Goal: Information Seeking & Learning: Find specific page/section

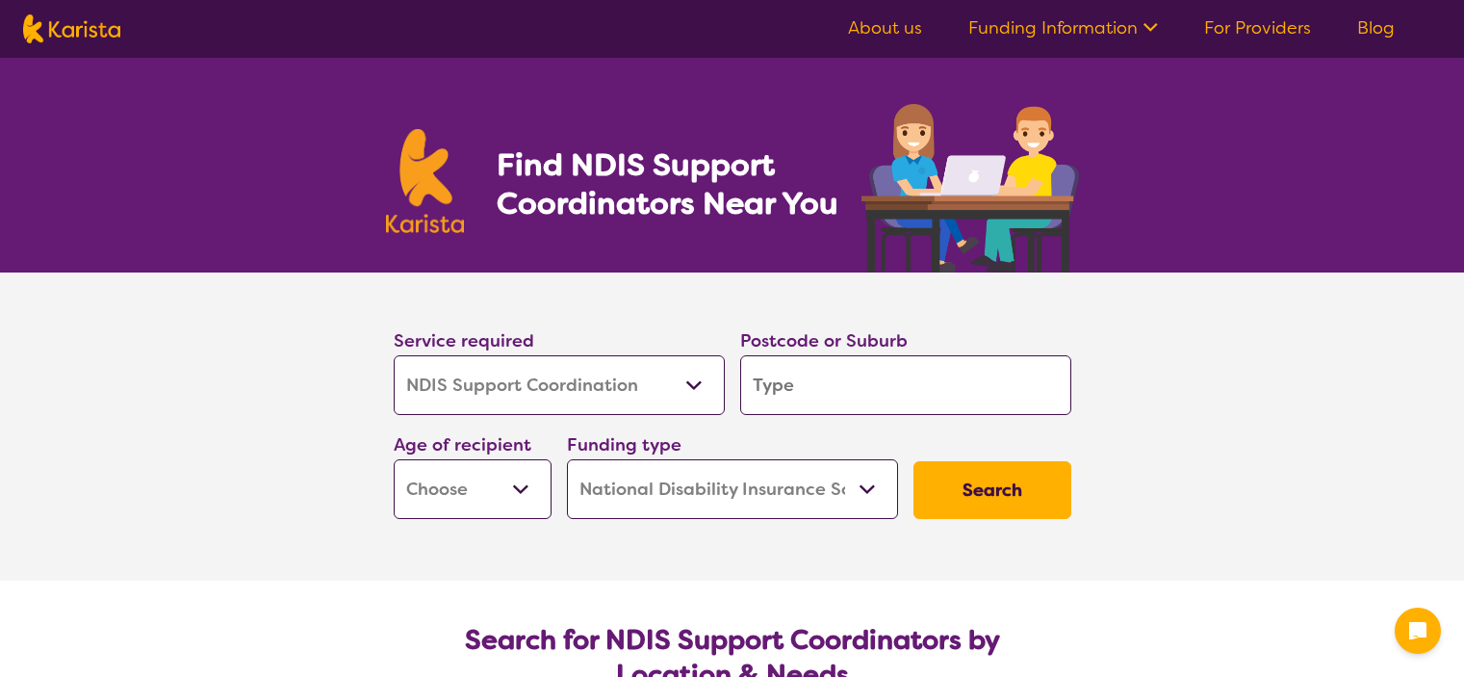
select select "NDIS Support Coordination"
select select "NDIS"
select select "NDIS Support Coordination"
select select "NDIS"
click at [777, 384] on input "search" at bounding box center [905, 385] width 331 height 60
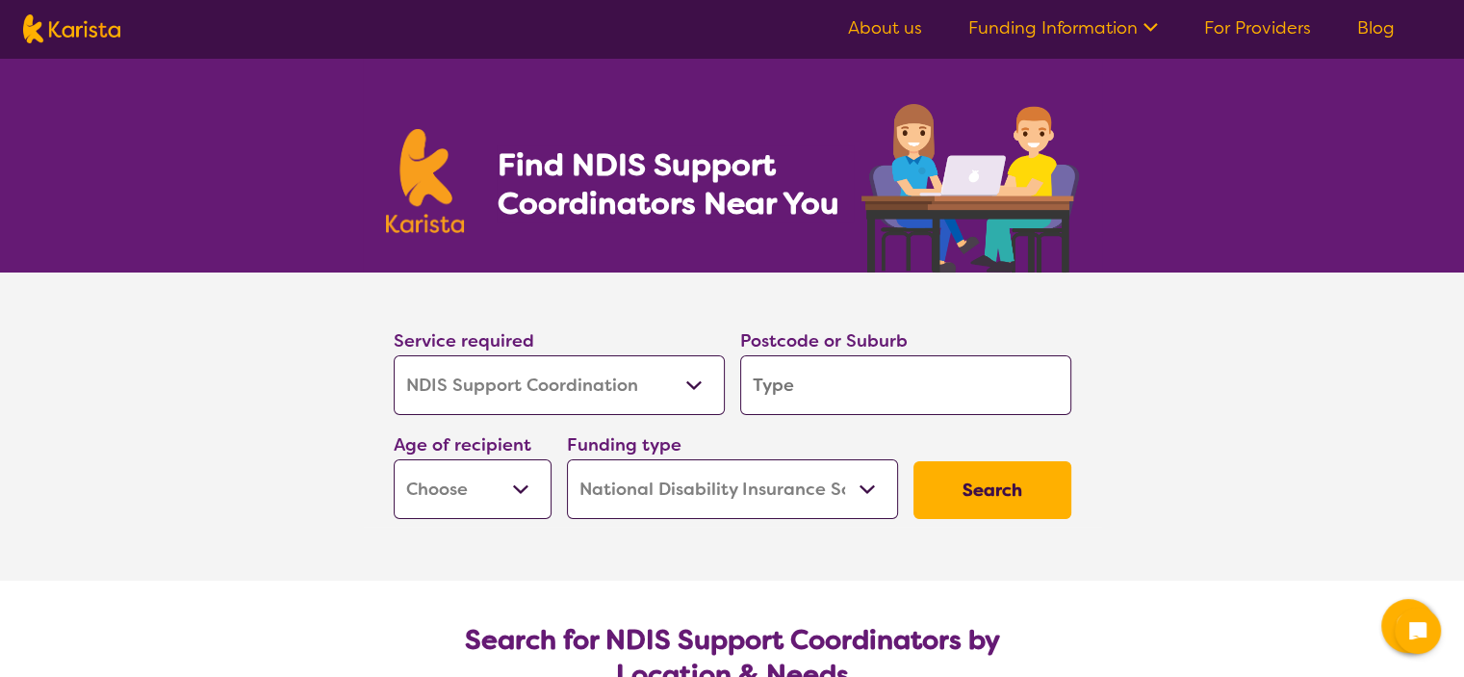
type input "4"
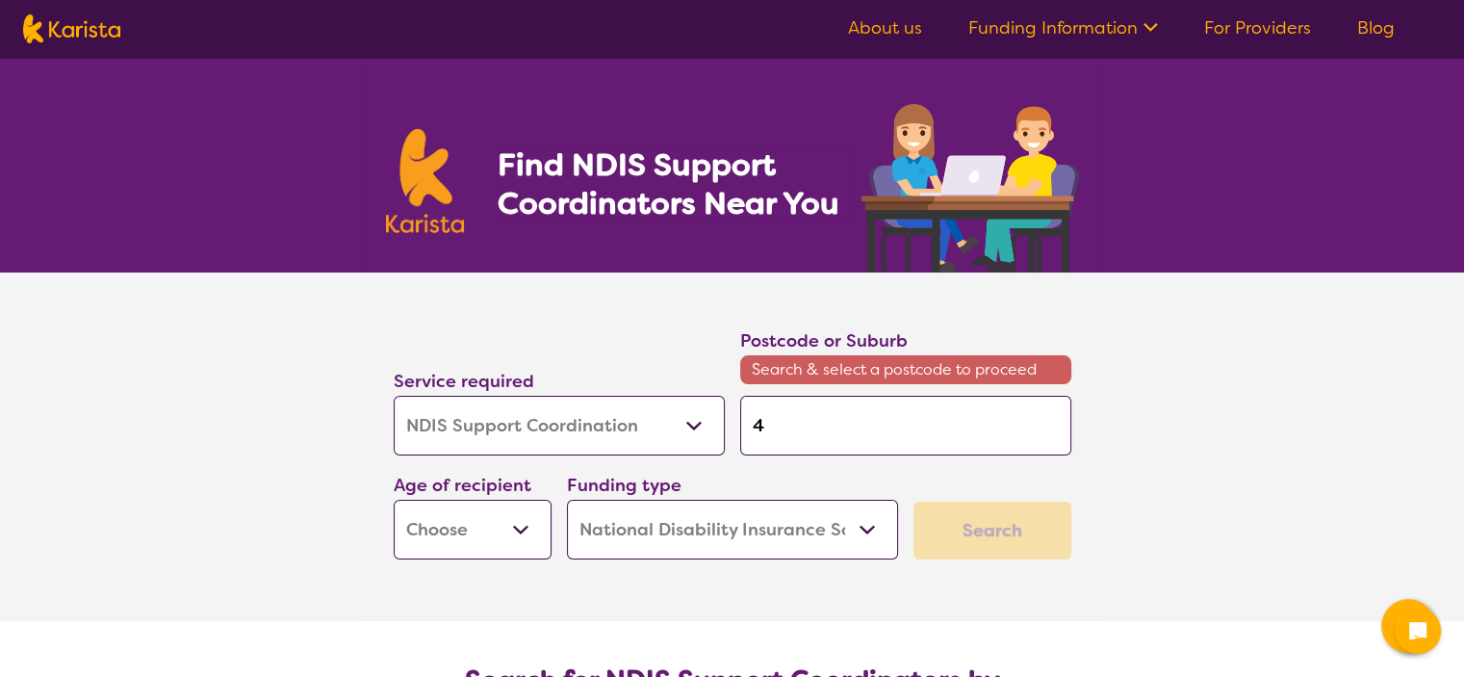
type input "45"
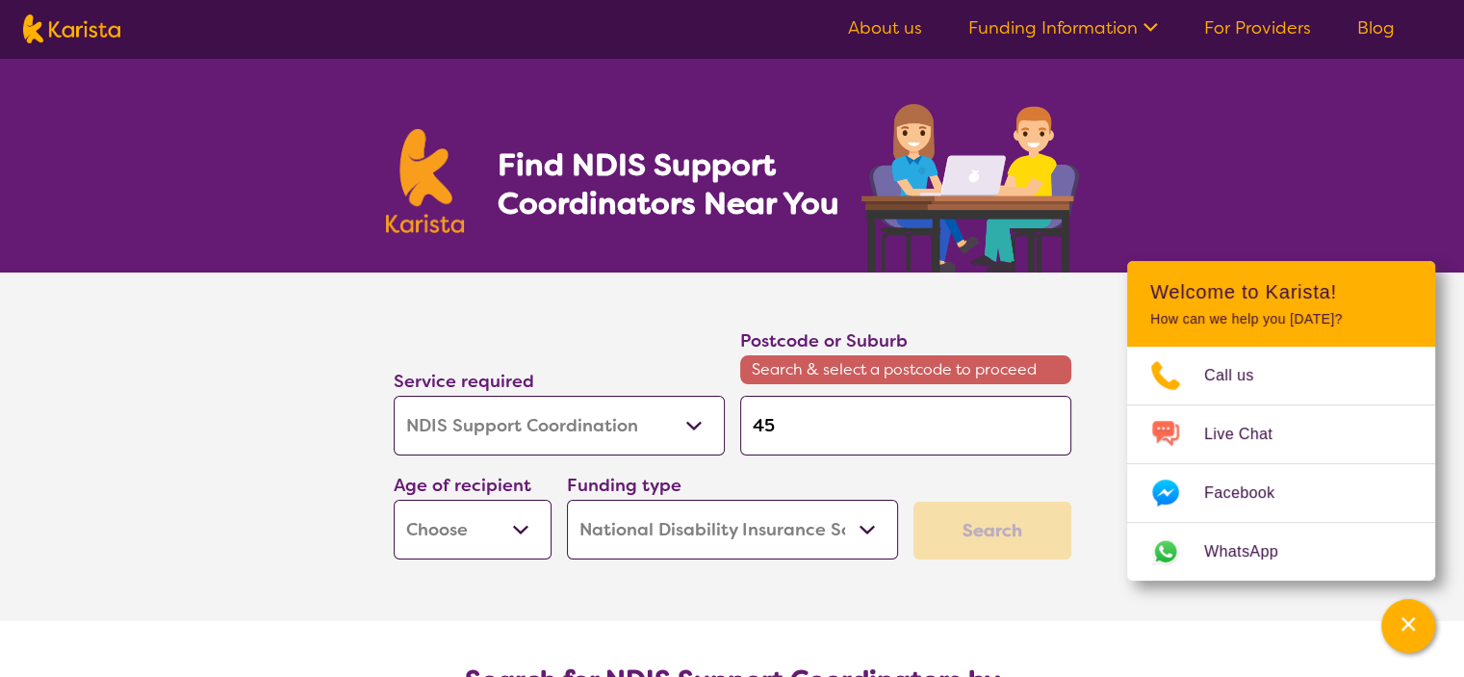
type input "457"
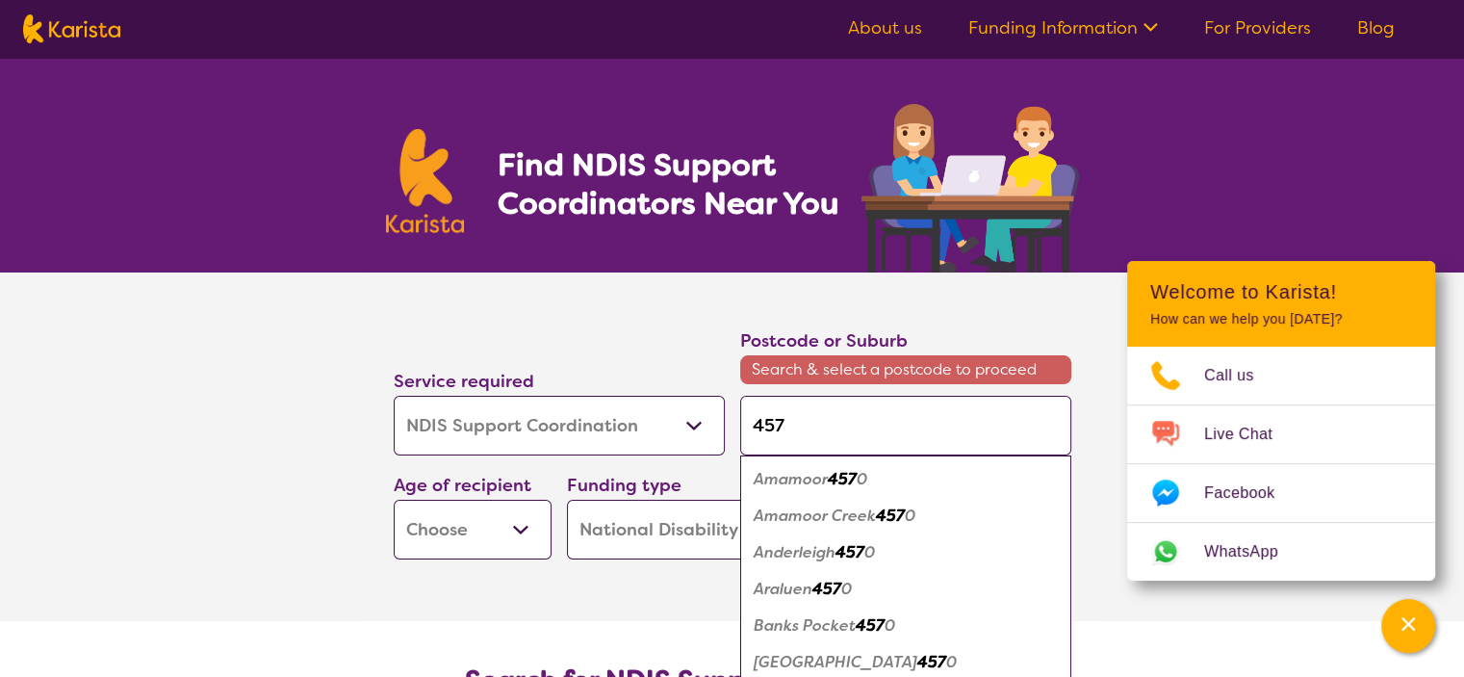
type input "4570"
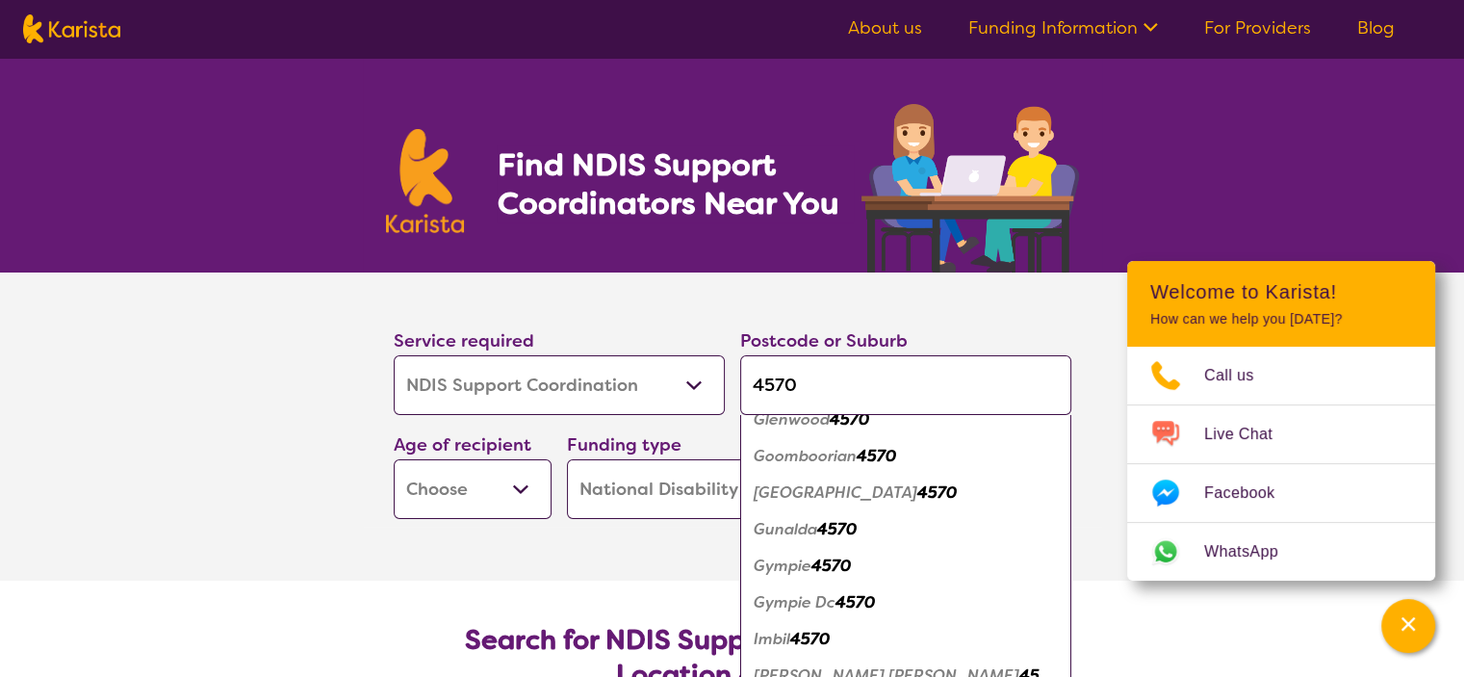
scroll to position [1059, 0]
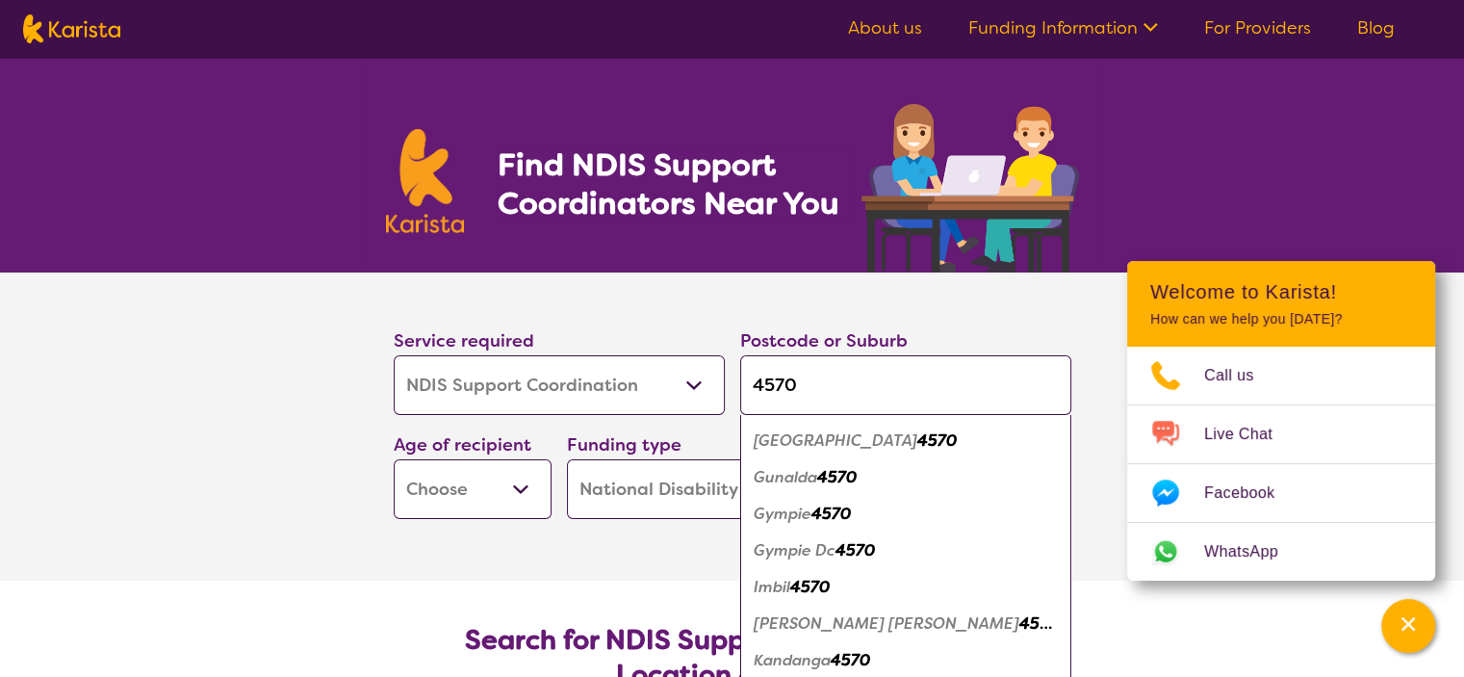
type input "4570"
click at [827, 514] on em "4570" at bounding box center [831, 514] width 39 height 20
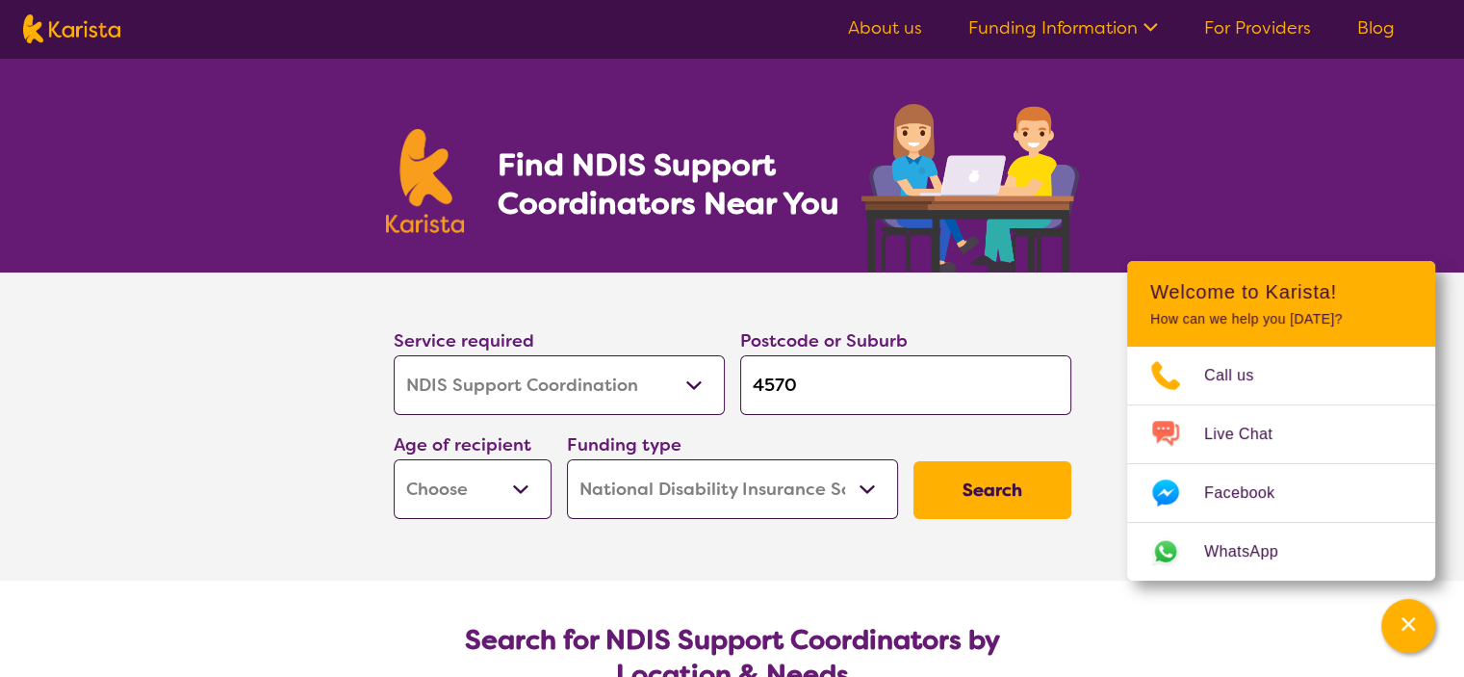
scroll to position [0, 0]
click at [523, 485] on select "Early Childhood - 0 to 9 Child - 10 to 11 Adolescent - 12 to 17 Adult - 18 to 6…" at bounding box center [473, 489] width 158 height 60
select select "AD"
click at [394, 459] on select "Early Childhood - 0 to 9 Child - 10 to 11 Adolescent - 12 to 17 Adult - 18 to 6…" at bounding box center [473, 489] width 158 height 60
select select "AD"
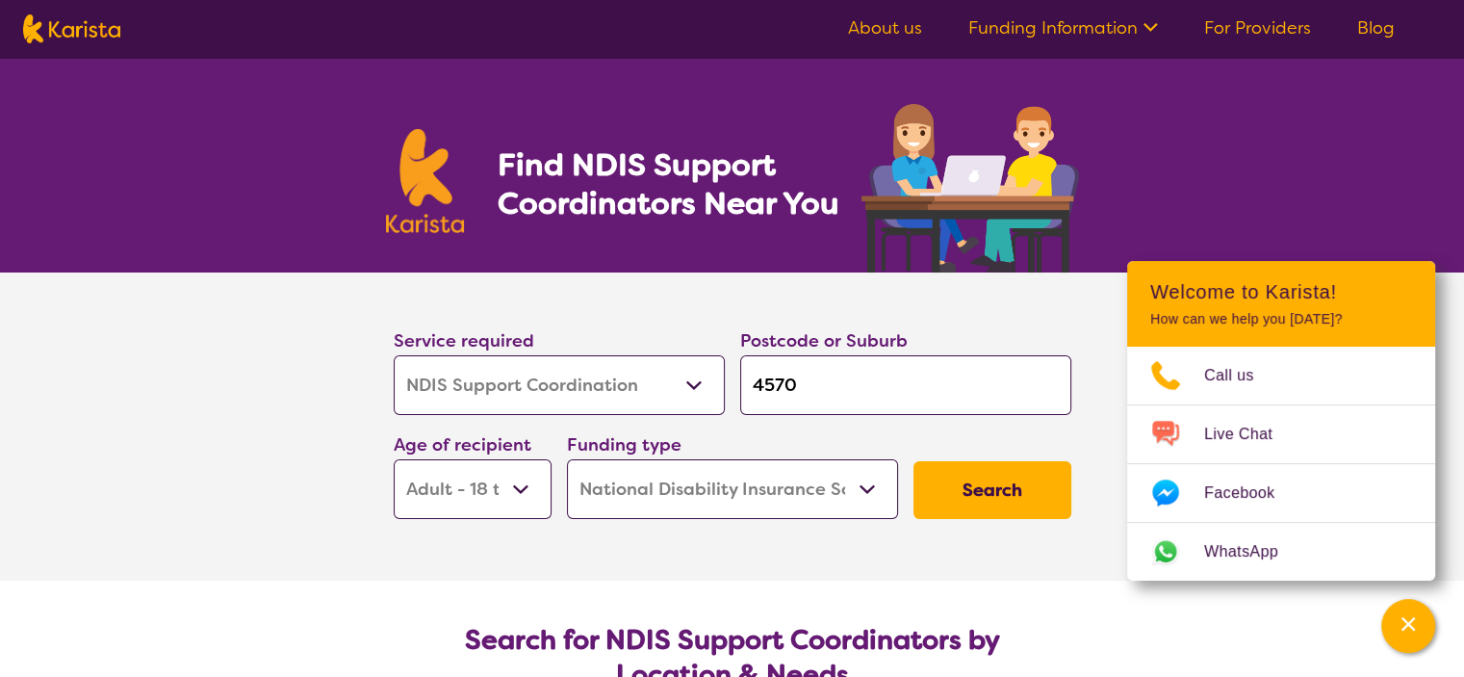
click at [971, 492] on button "Search" at bounding box center [993, 490] width 158 height 58
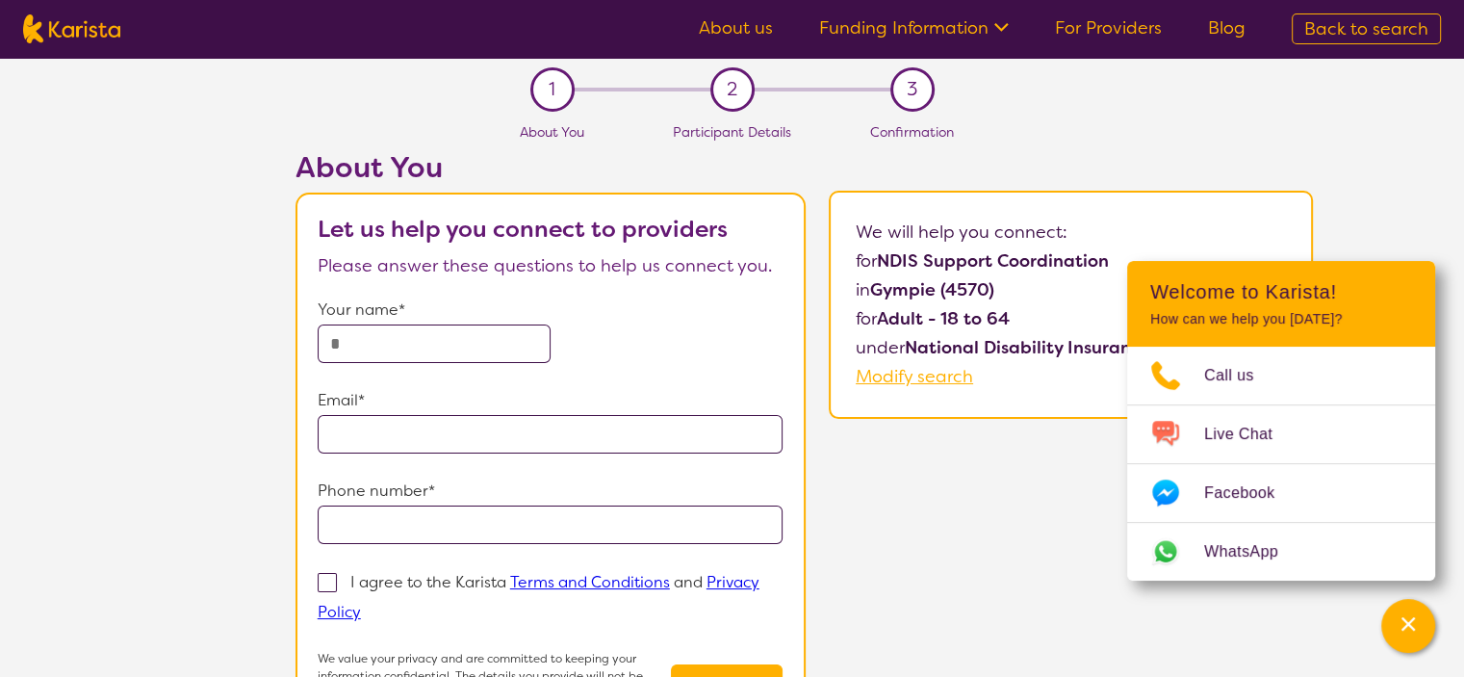
click at [753, 18] on link "About us" at bounding box center [736, 27] width 74 height 23
